Goal: Check status: Check status

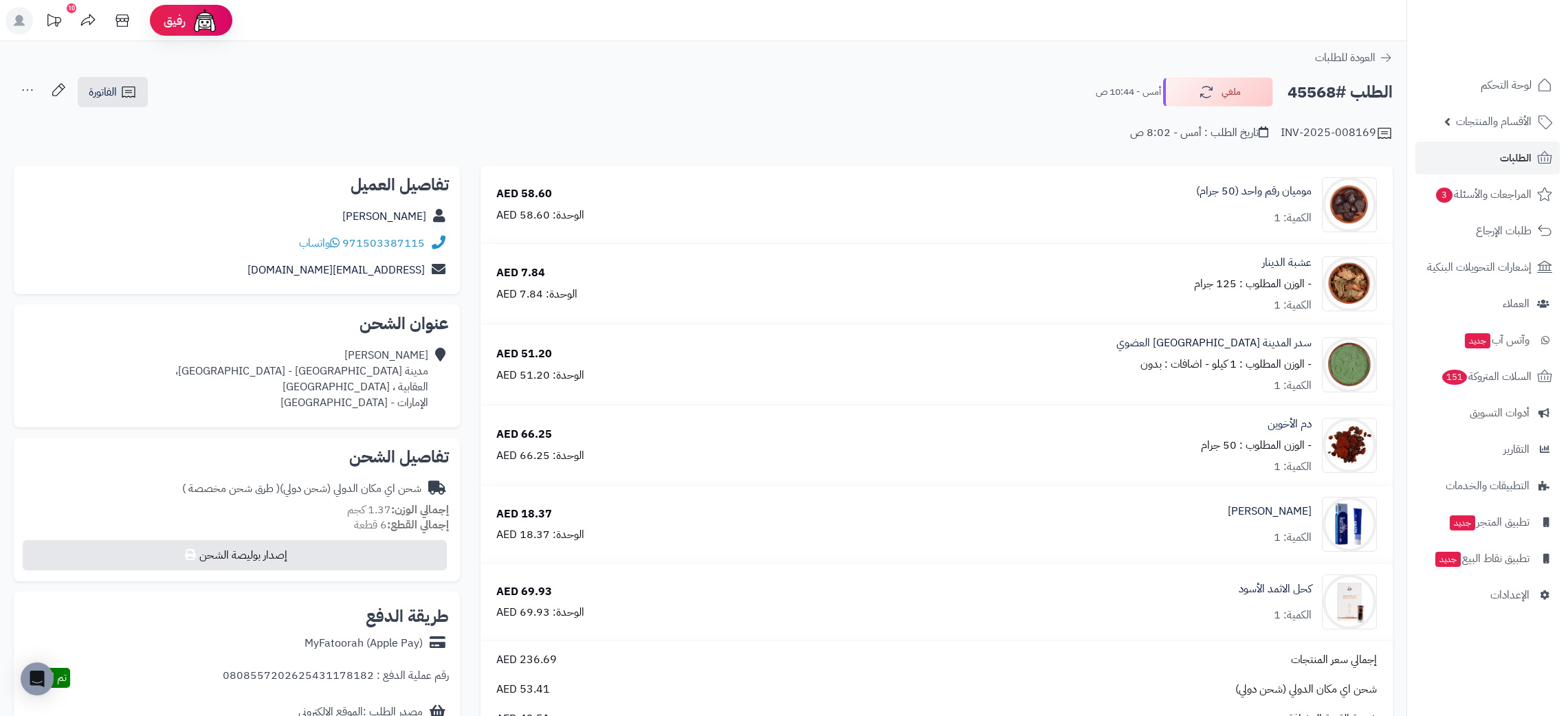
scroll to position [142, 0]
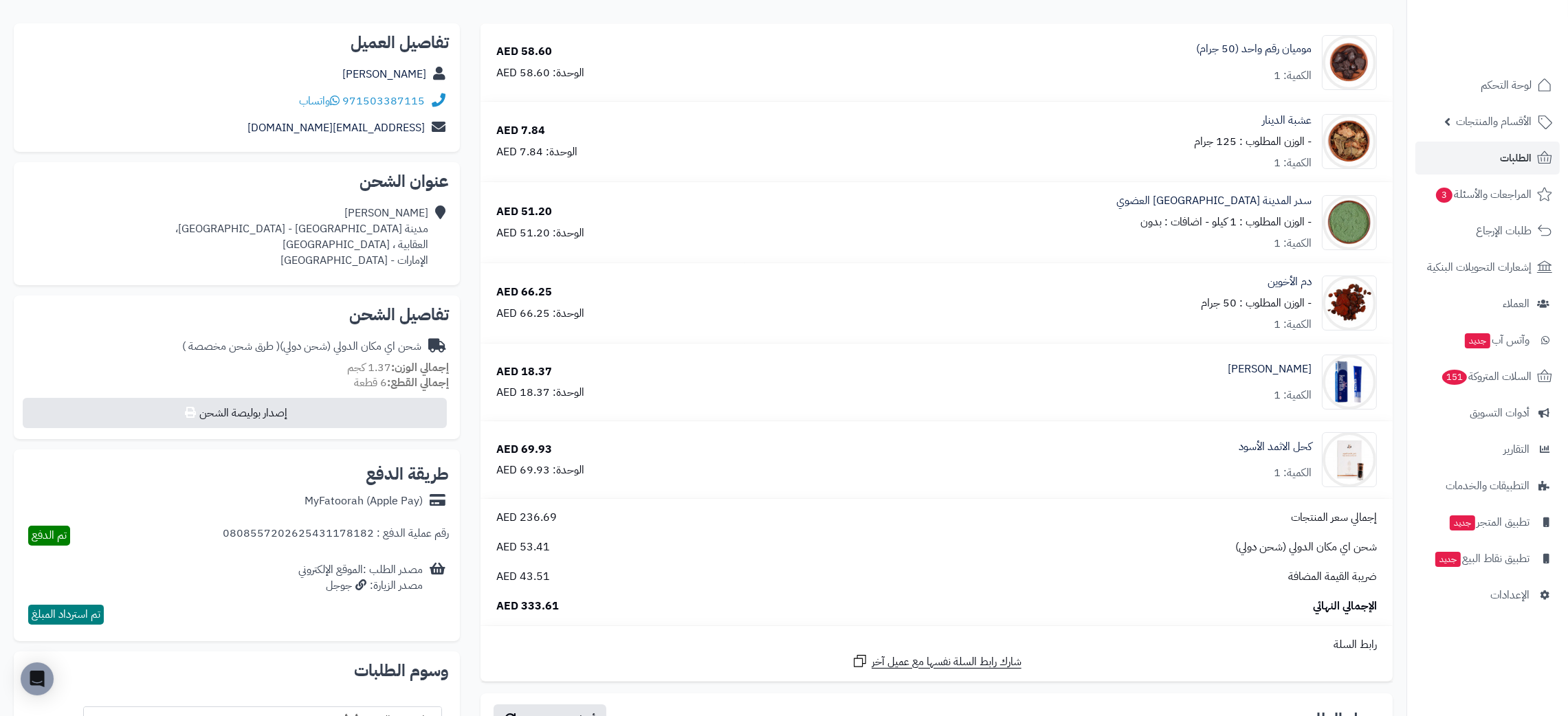
click at [1520, 156] on span "الطلبات" at bounding box center [1516, 157] width 32 height 19
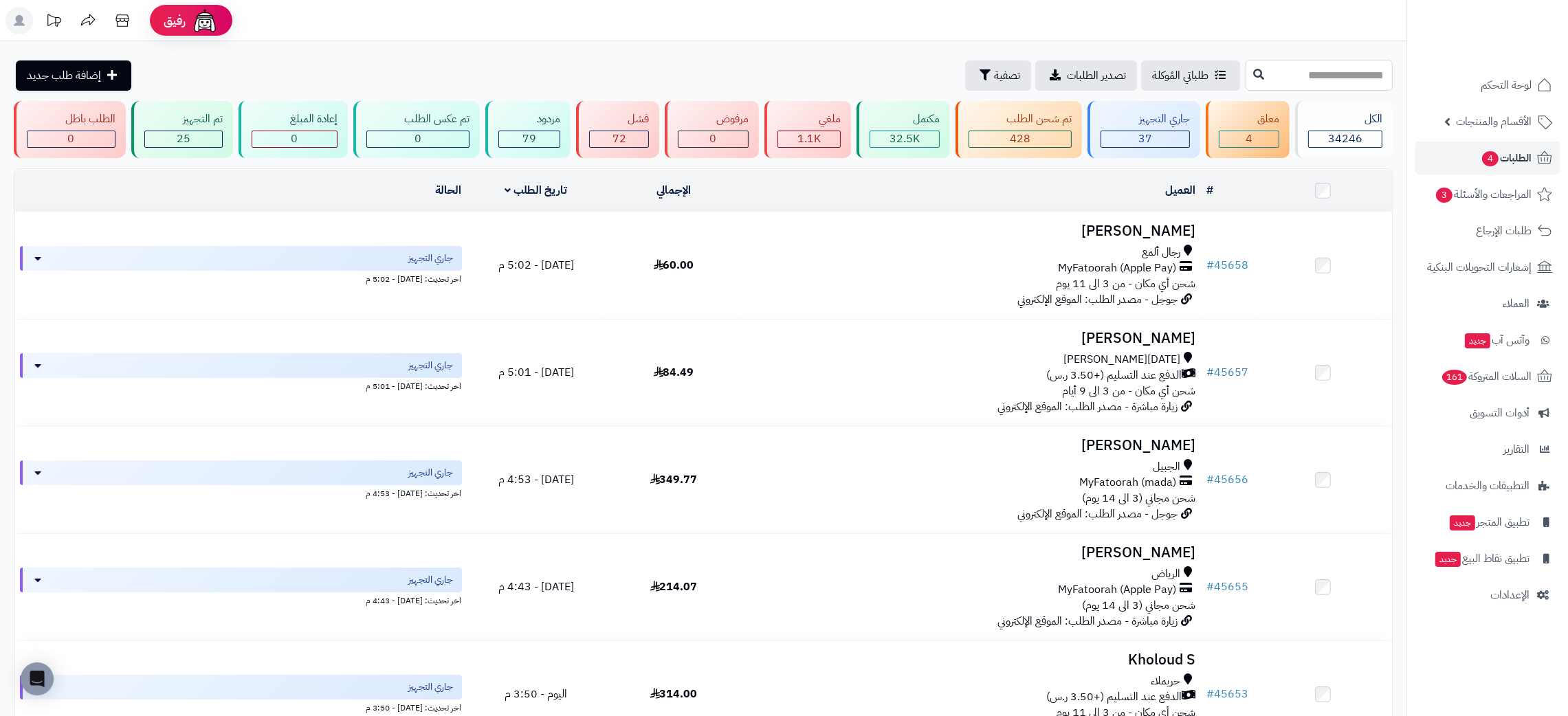
click at [1348, 82] on input "text" at bounding box center [1319, 75] width 147 height 31
paste input "*****"
type input "*****"
click at [1253, 70] on icon at bounding box center [1259, 74] width 11 height 11
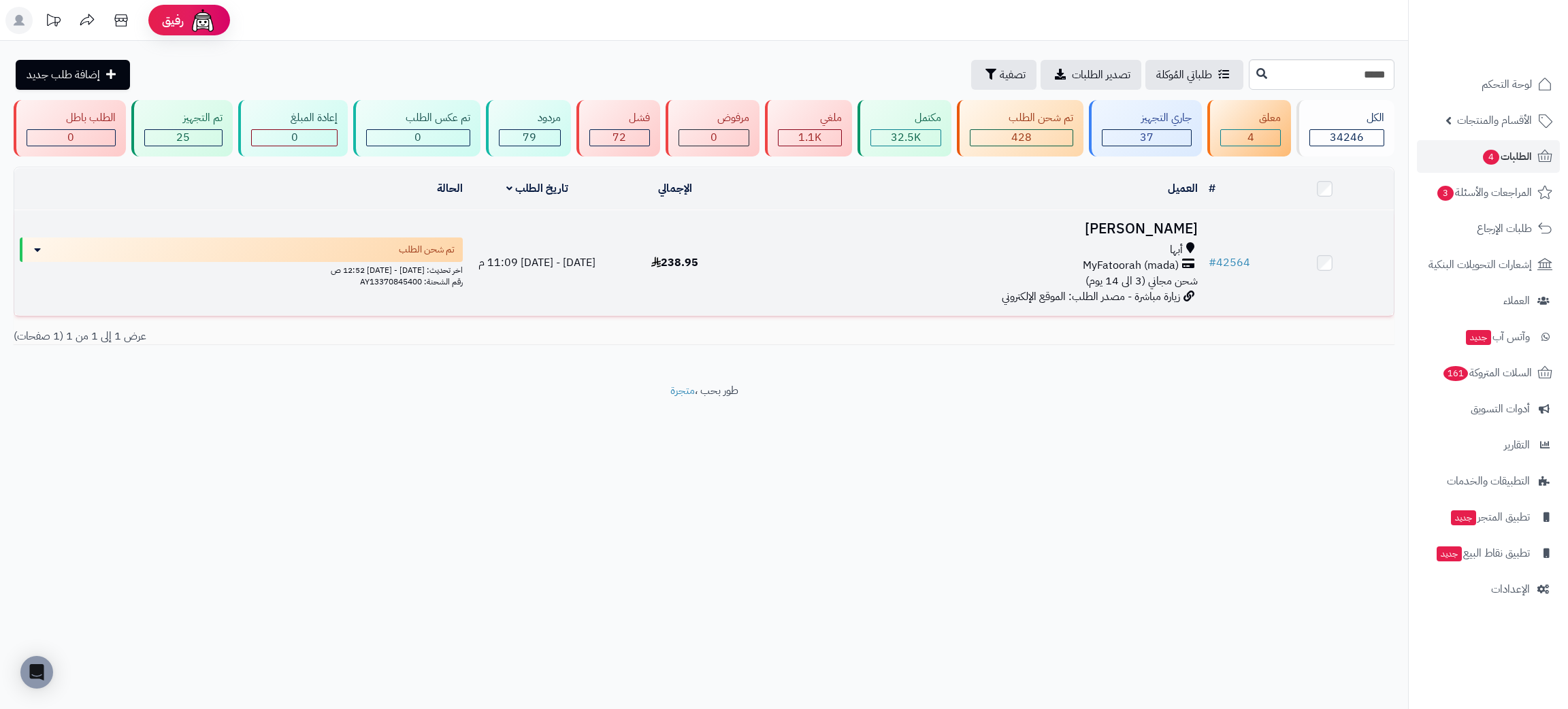
click at [1137, 228] on h3 "نوره العسيري" at bounding box center [973, 229] width 449 height 15
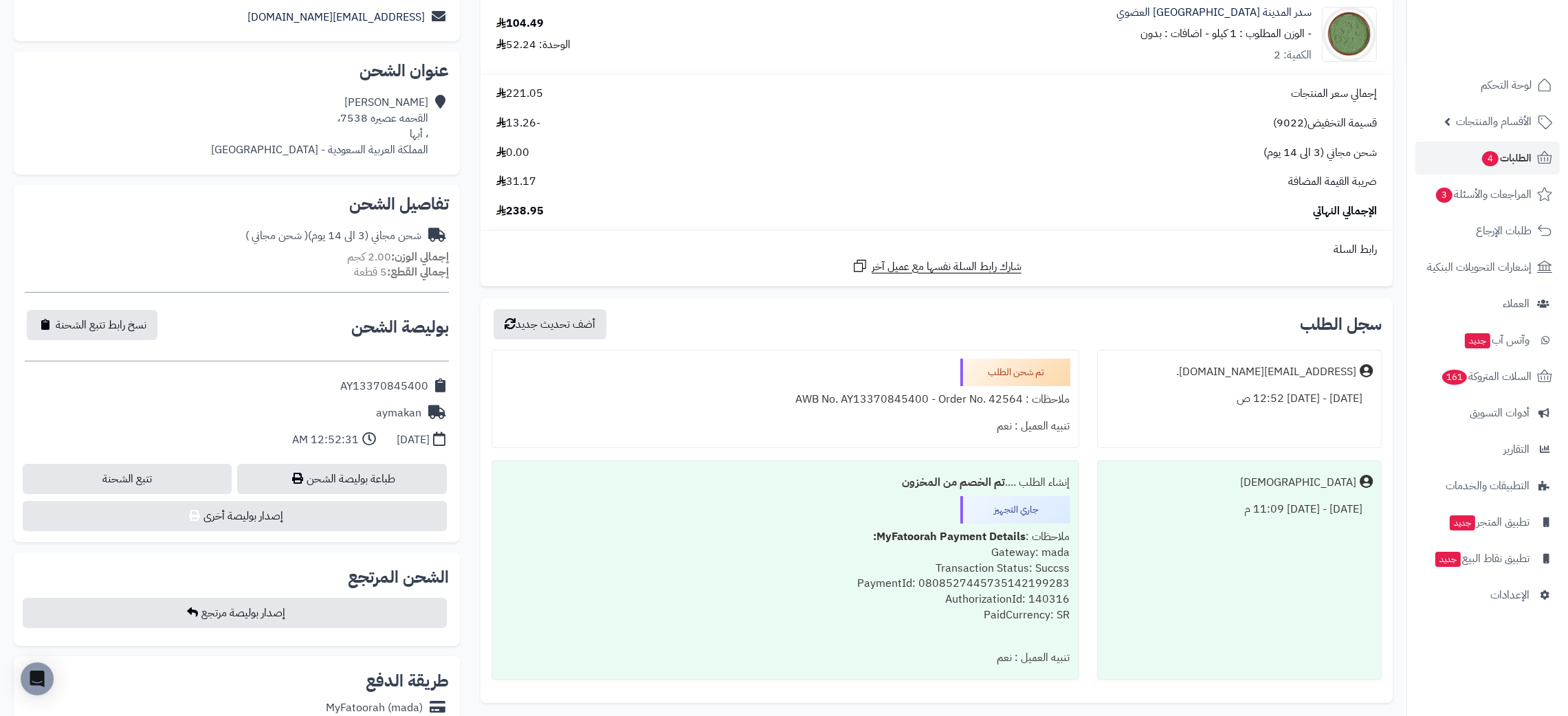
scroll to position [303, 0]
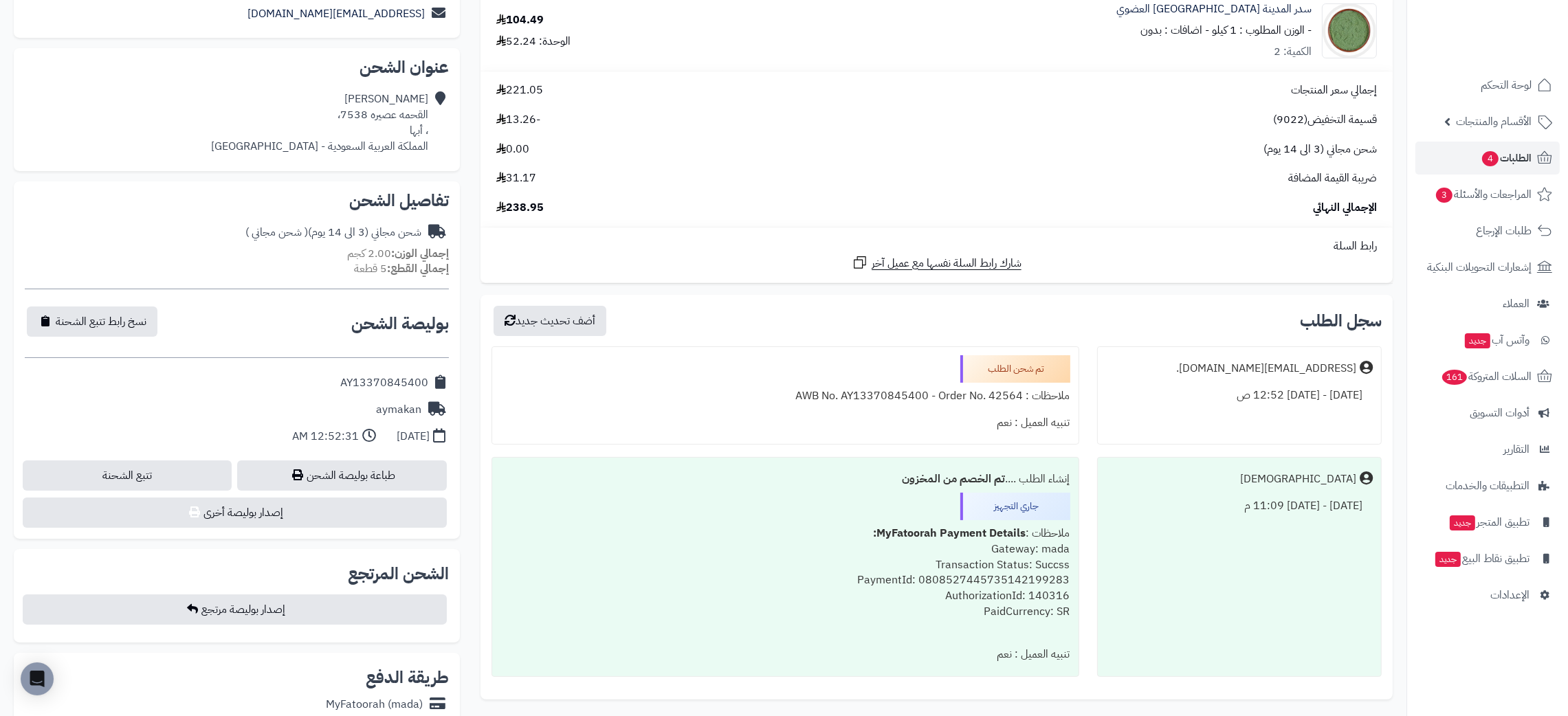
click at [1562, 189] on li "المراجعات والأسئلة 3" at bounding box center [1487, 194] width 161 height 33
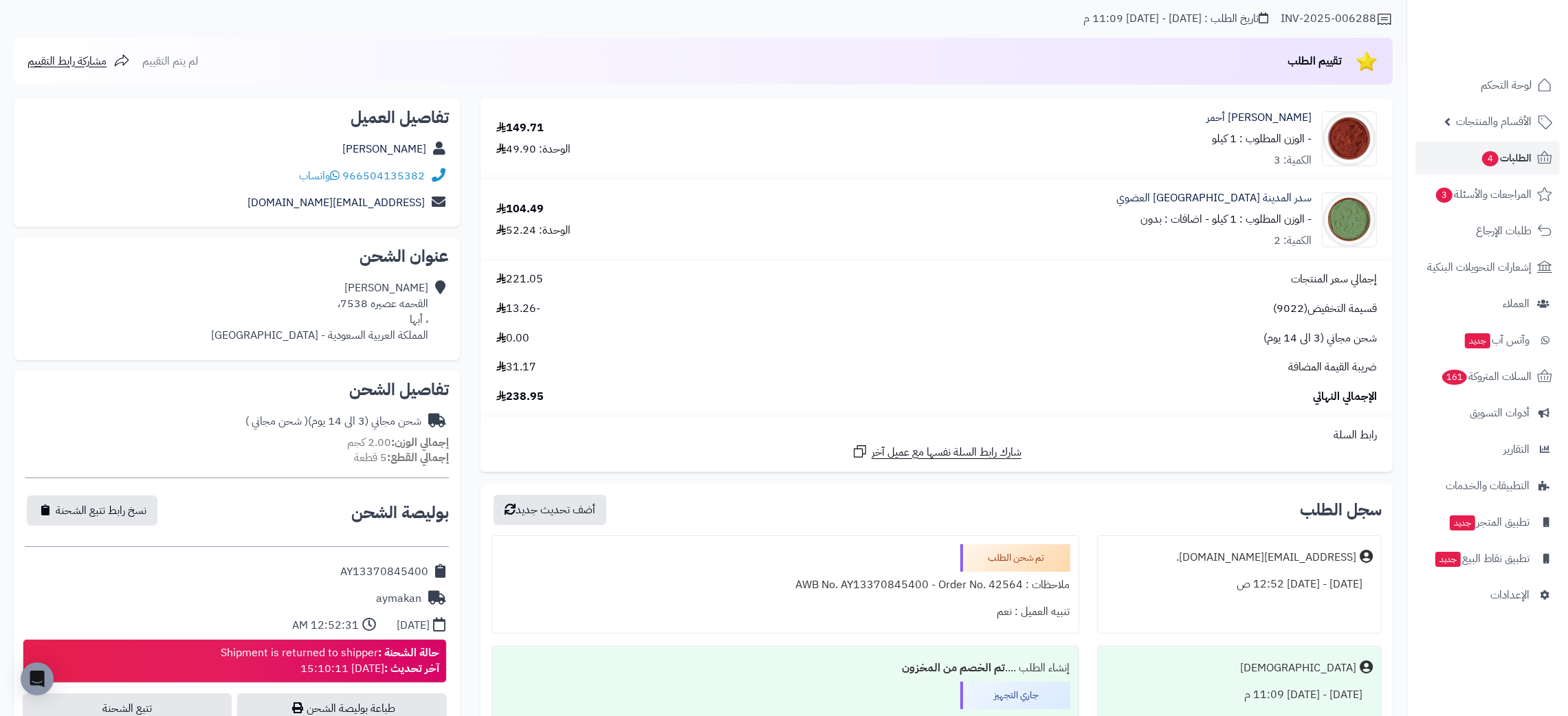
scroll to position [0, 0]
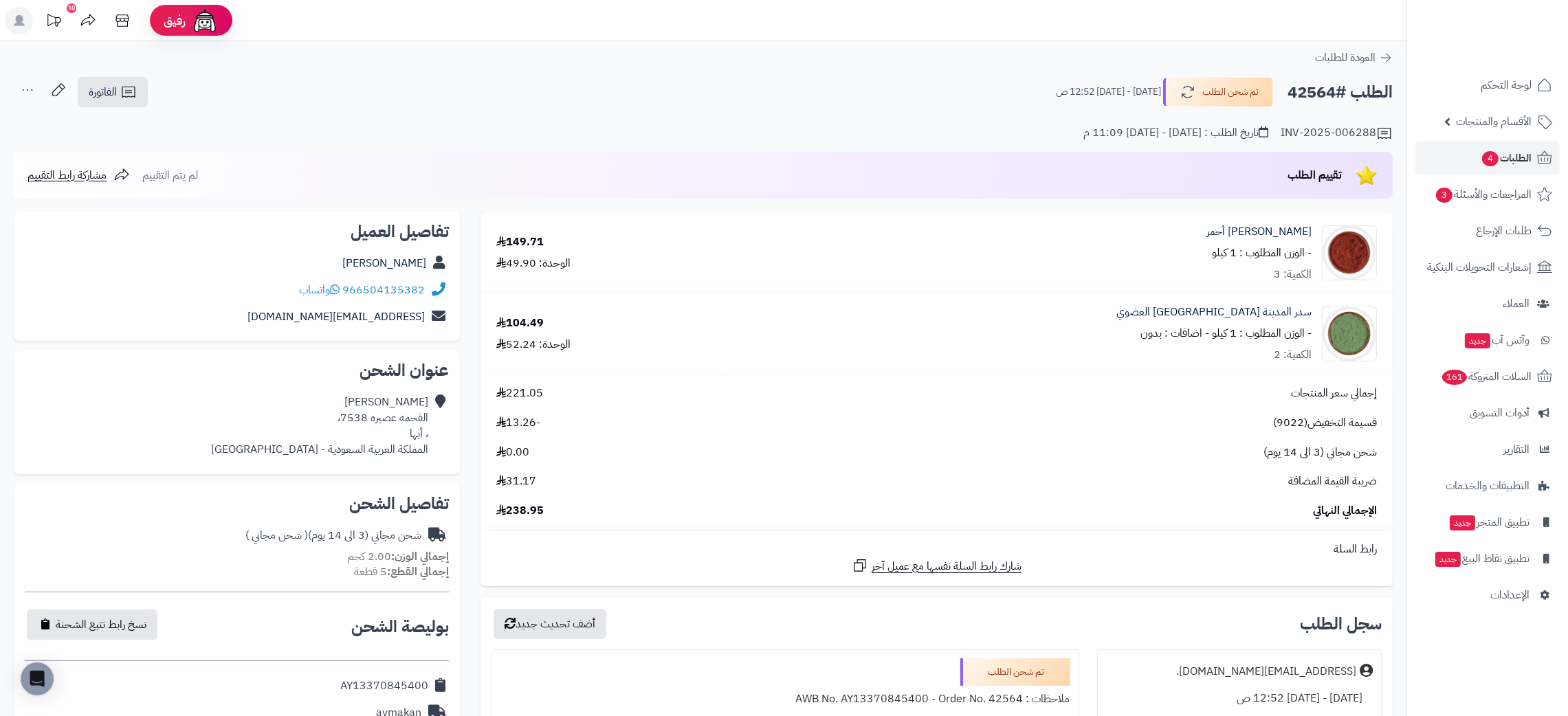
drag, startPoint x: 553, startPoint y: 513, endPoint x: 506, endPoint y: 511, distance: 47.0
click at [506, 511] on div "الإجمالي النهائي 238.95" at bounding box center [937, 511] width 901 height 15
copy span "238.95"
click at [1508, 152] on span "الطلبات 4" at bounding box center [1506, 157] width 51 height 19
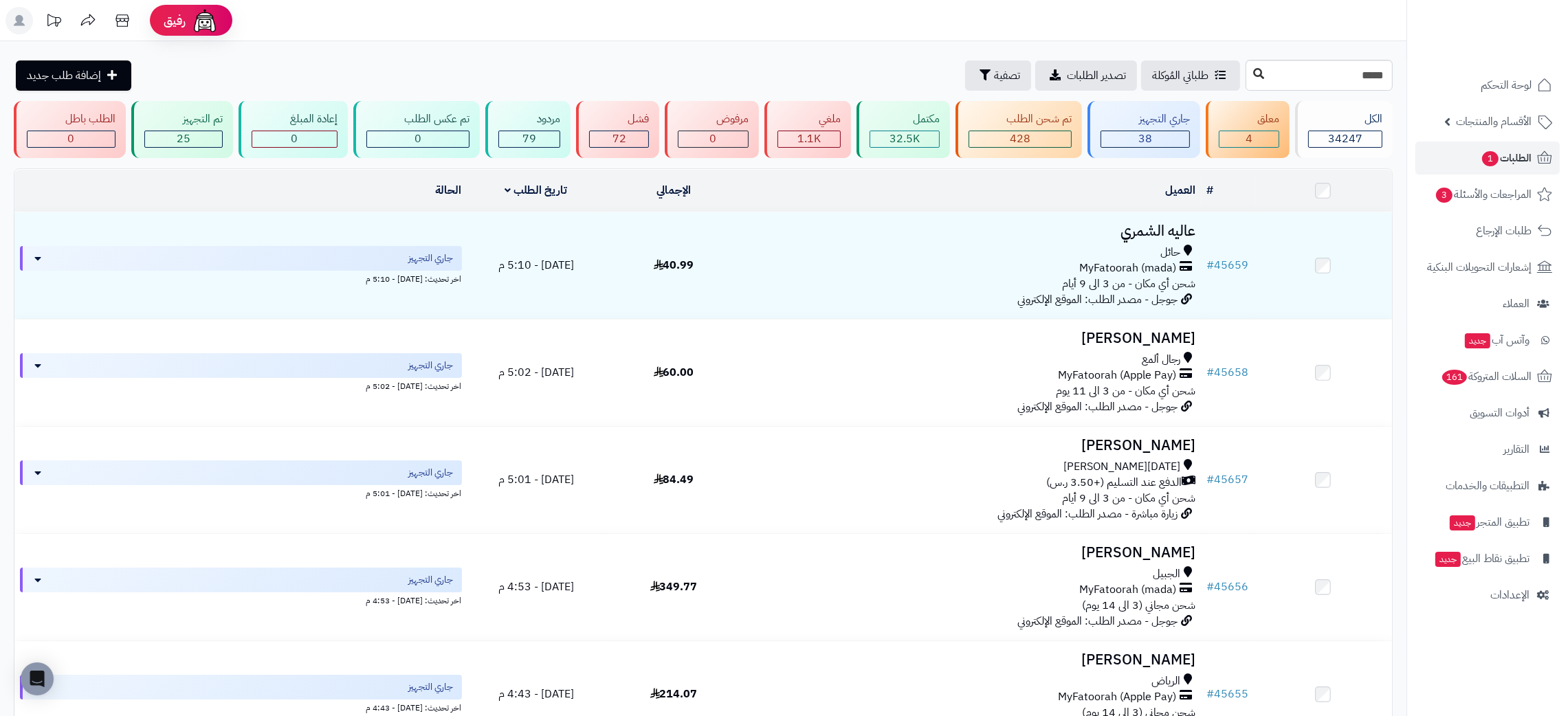
type input "*****"
click at [1253, 68] on icon at bounding box center [1259, 74] width 11 height 11
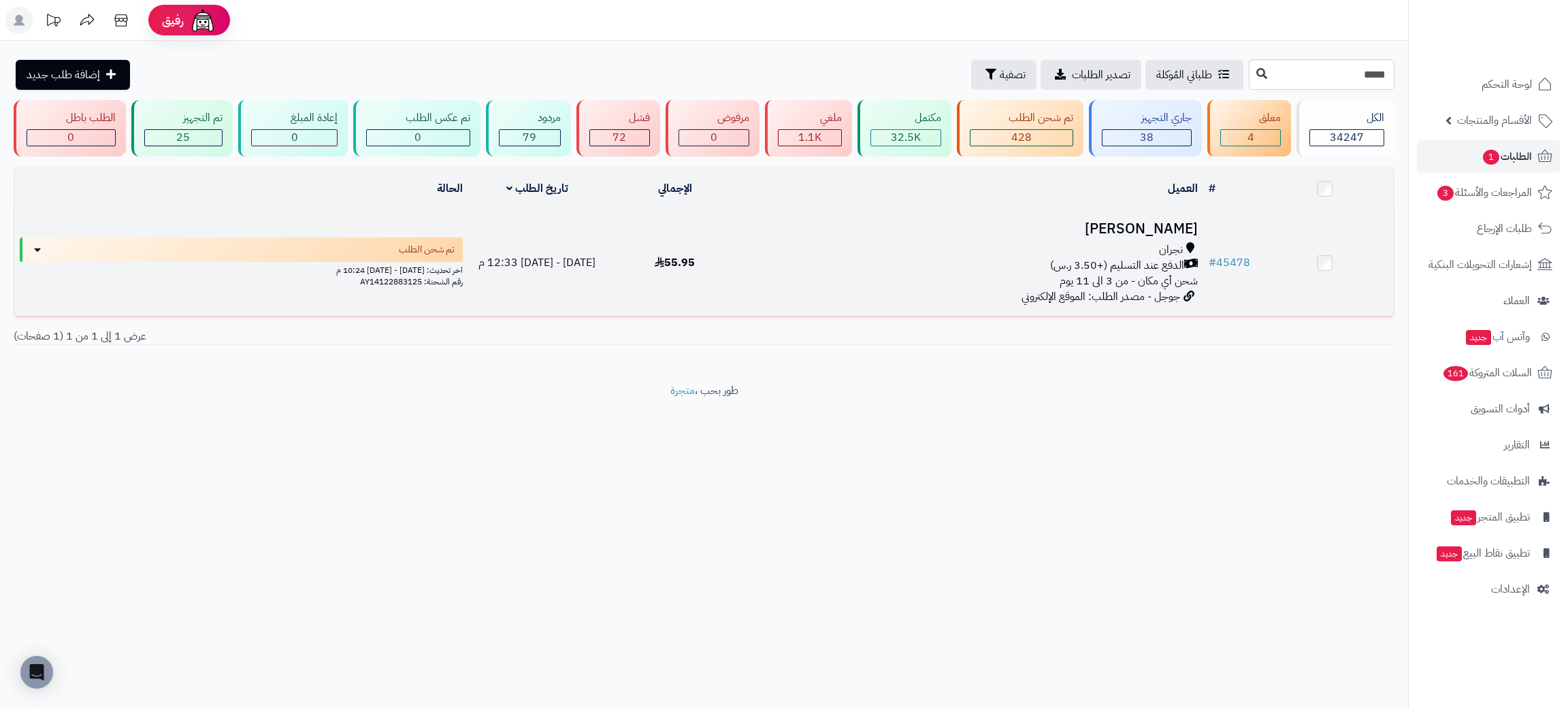
click at [1158, 230] on h3 "محمد حسين" at bounding box center [973, 229] width 449 height 15
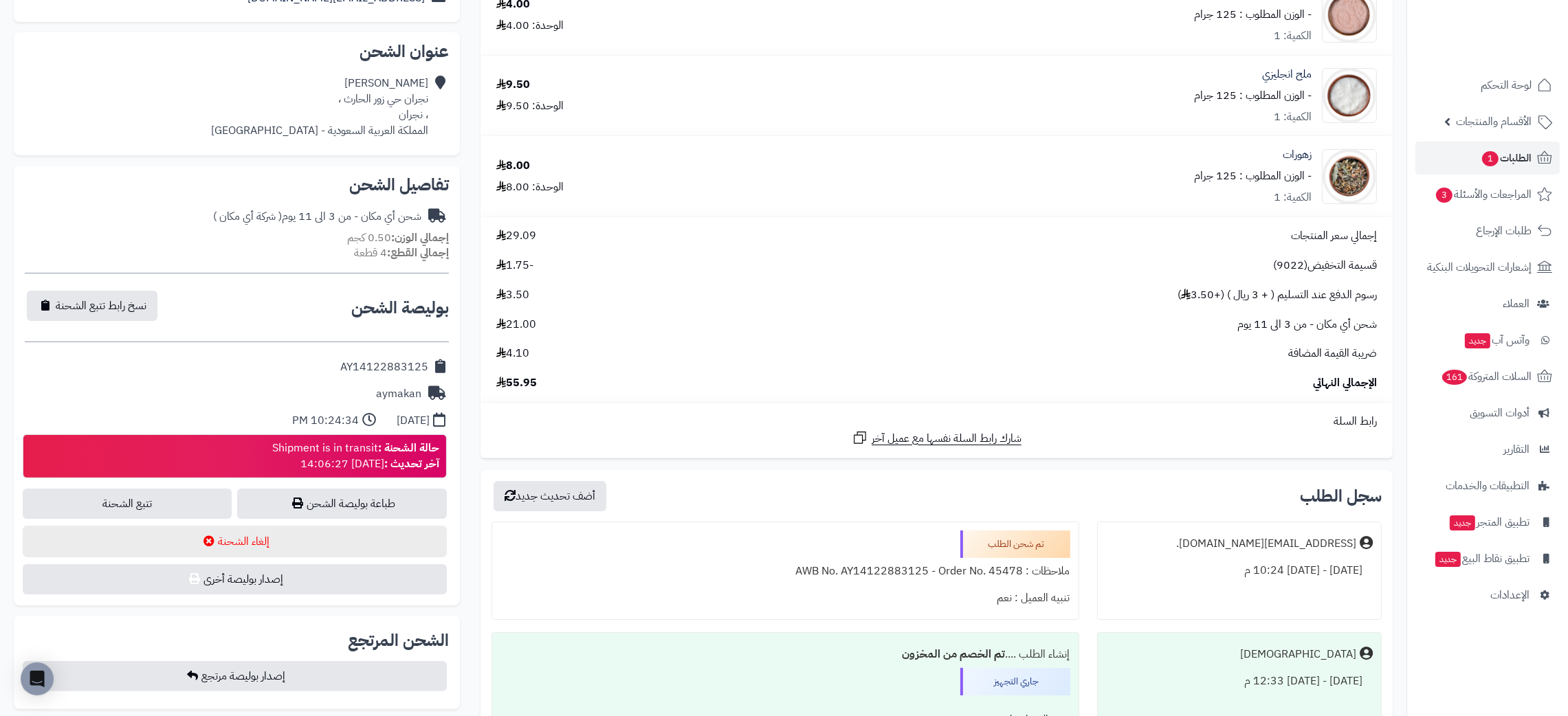
scroll to position [328, 0]
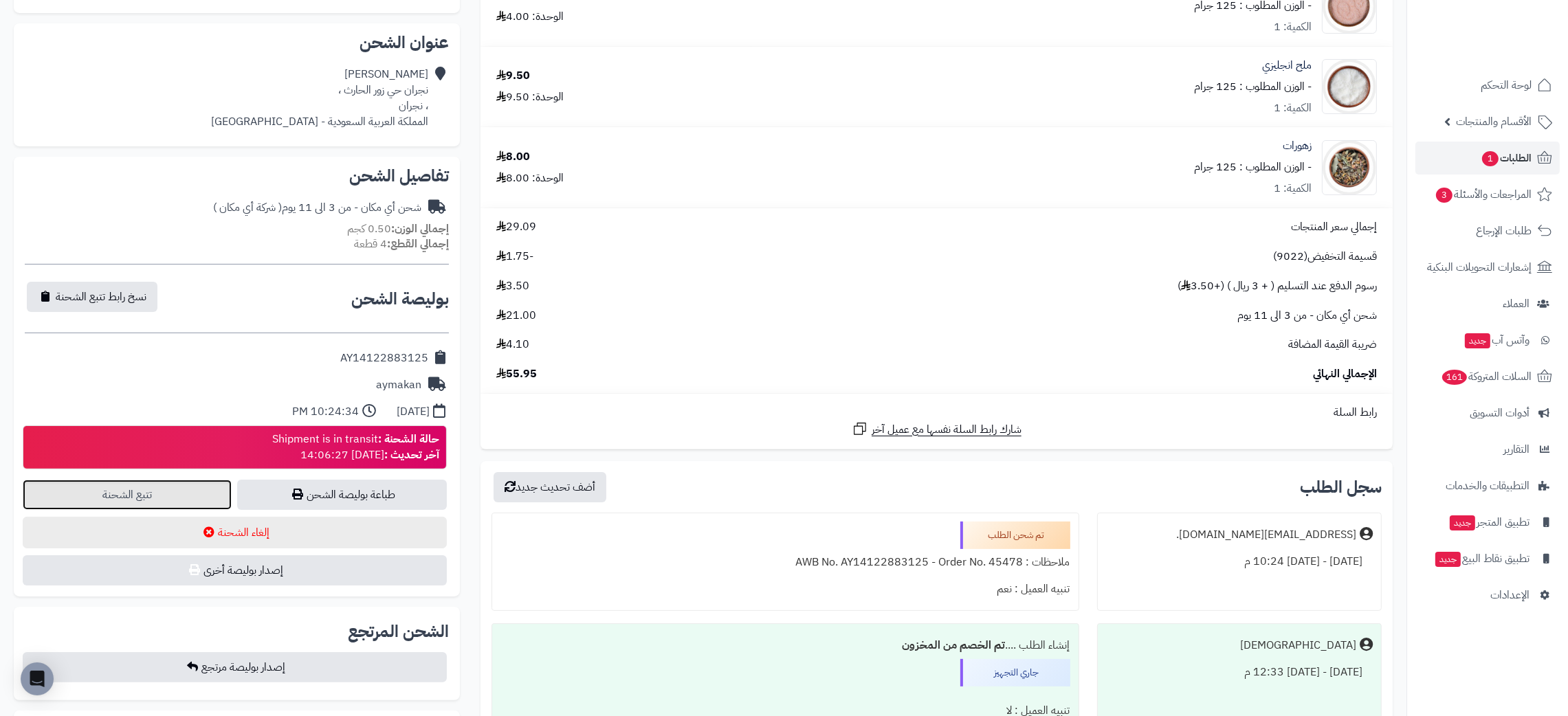
click at [105, 495] on link "تتبع الشحنة" at bounding box center [127, 495] width 209 height 30
click at [1524, 152] on span "الطلبات 1" at bounding box center [1506, 157] width 51 height 19
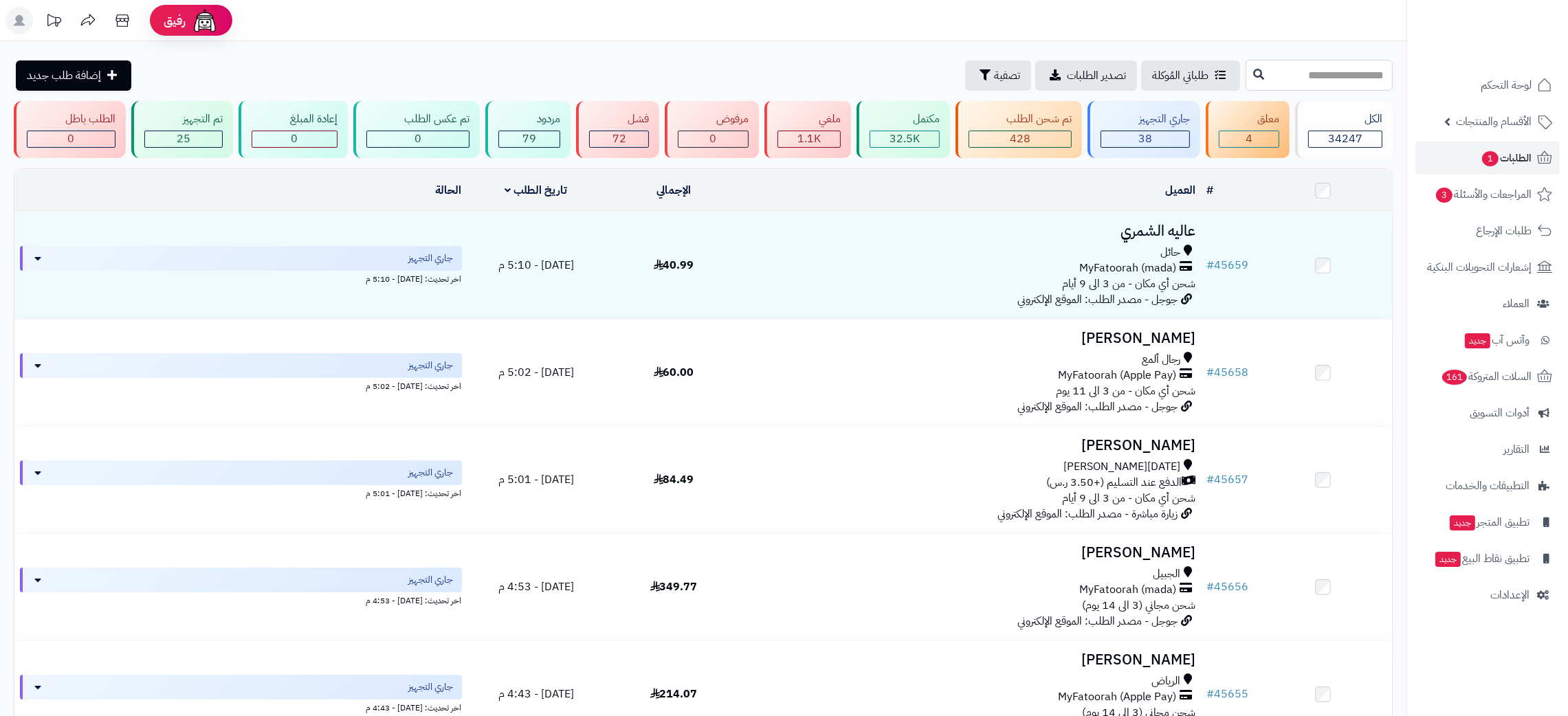
click at [1306, 72] on input "text" at bounding box center [1319, 75] width 147 height 31
paste input "*****"
type input "*****"
click at [1253, 73] on icon at bounding box center [1259, 74] width 11 height 11
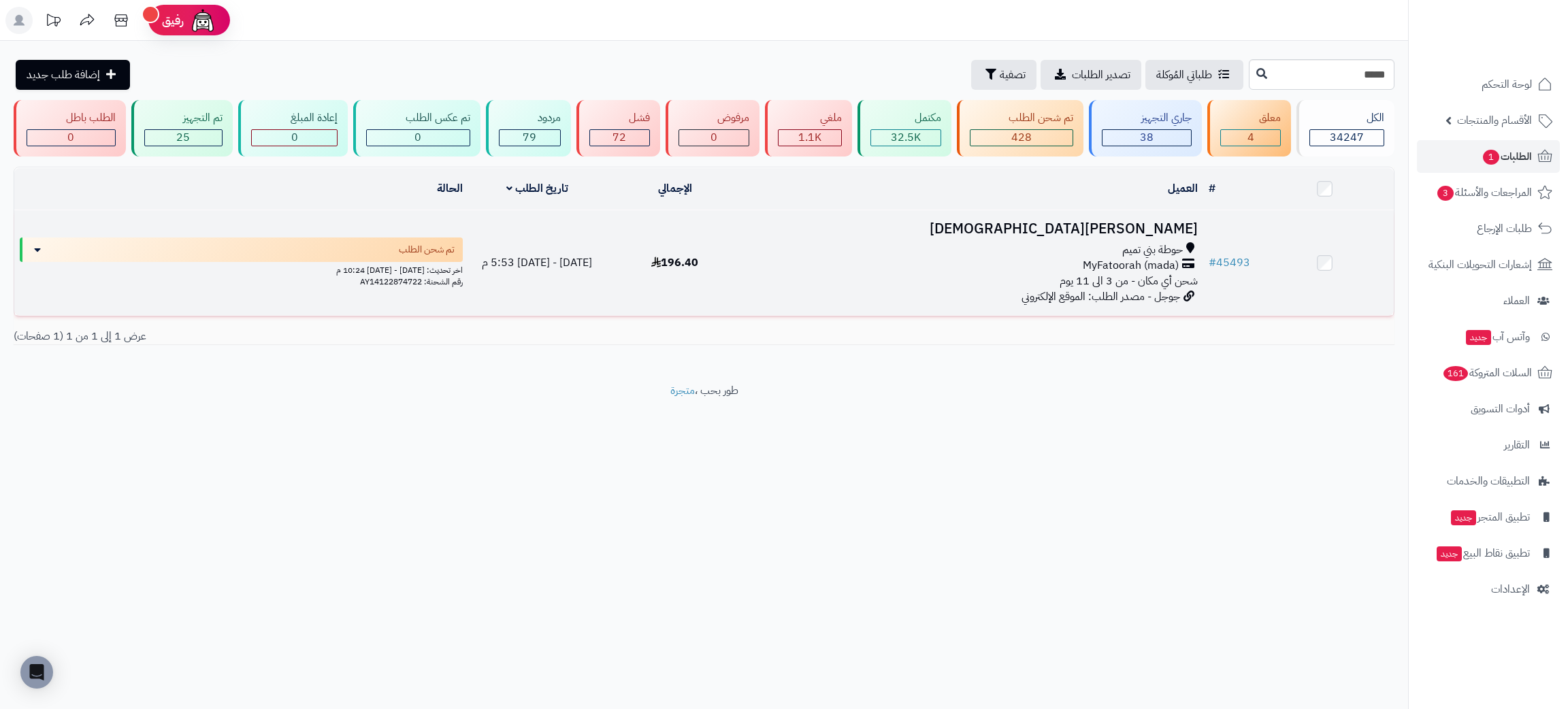
click at [1137, 232] on h3 "[PERSON_NAME][DEMOGRAPHIC_DATA]" at bounding box center [973, 229] width 449 height 15
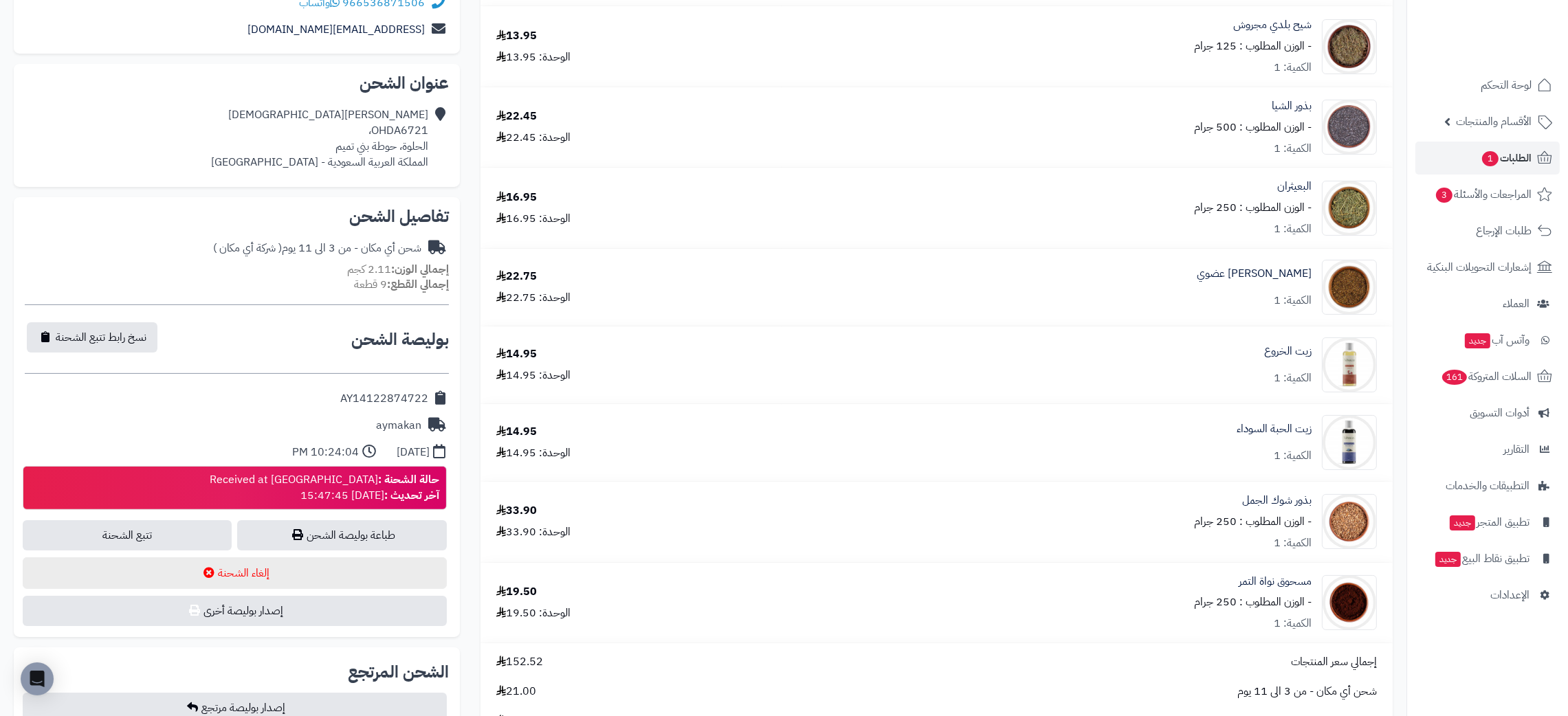
scroll to position [304, 0]
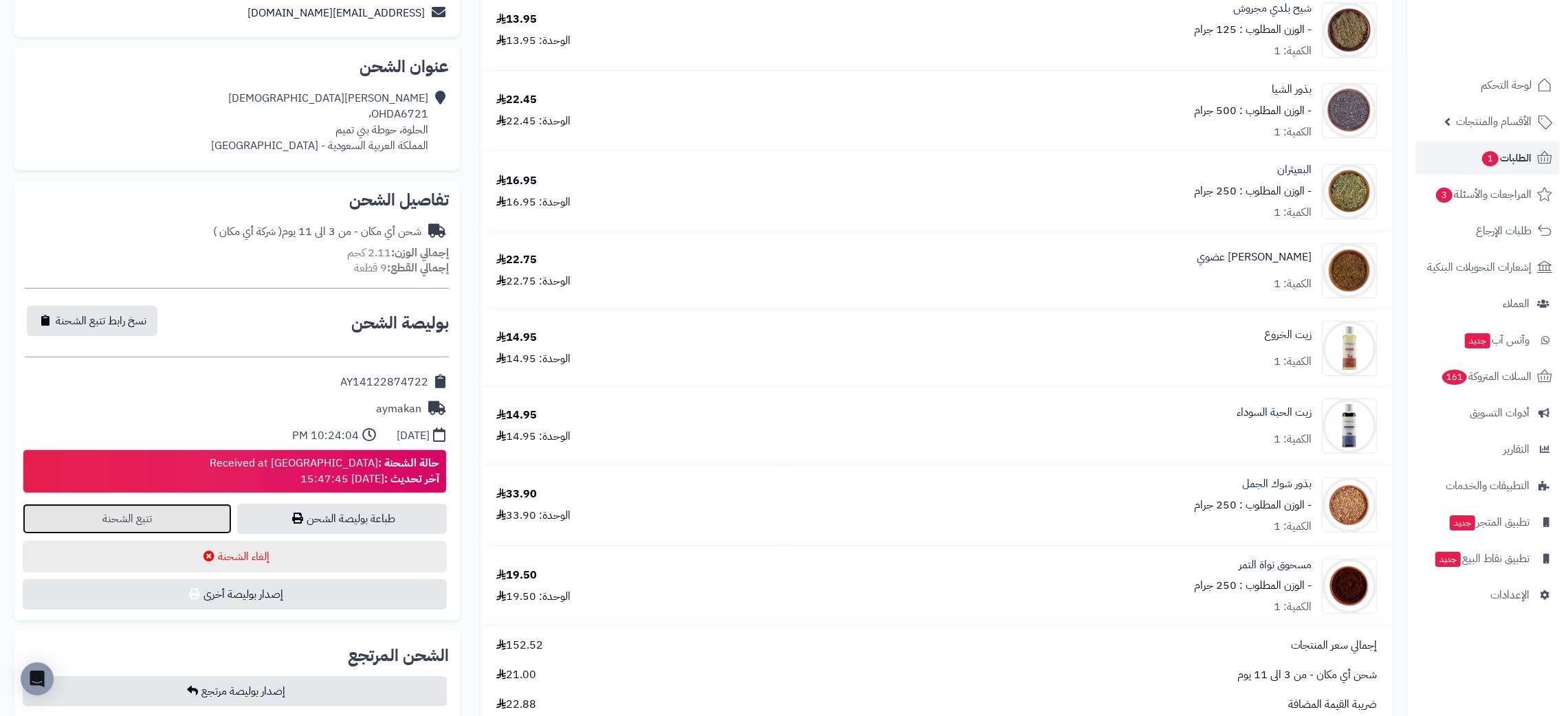
click at [156, 509] on link "تتبع الشحنة" at bounding box center [127, 519] width 209 height 30
